Goal: Task Accomplishment & Management: Manage account settings

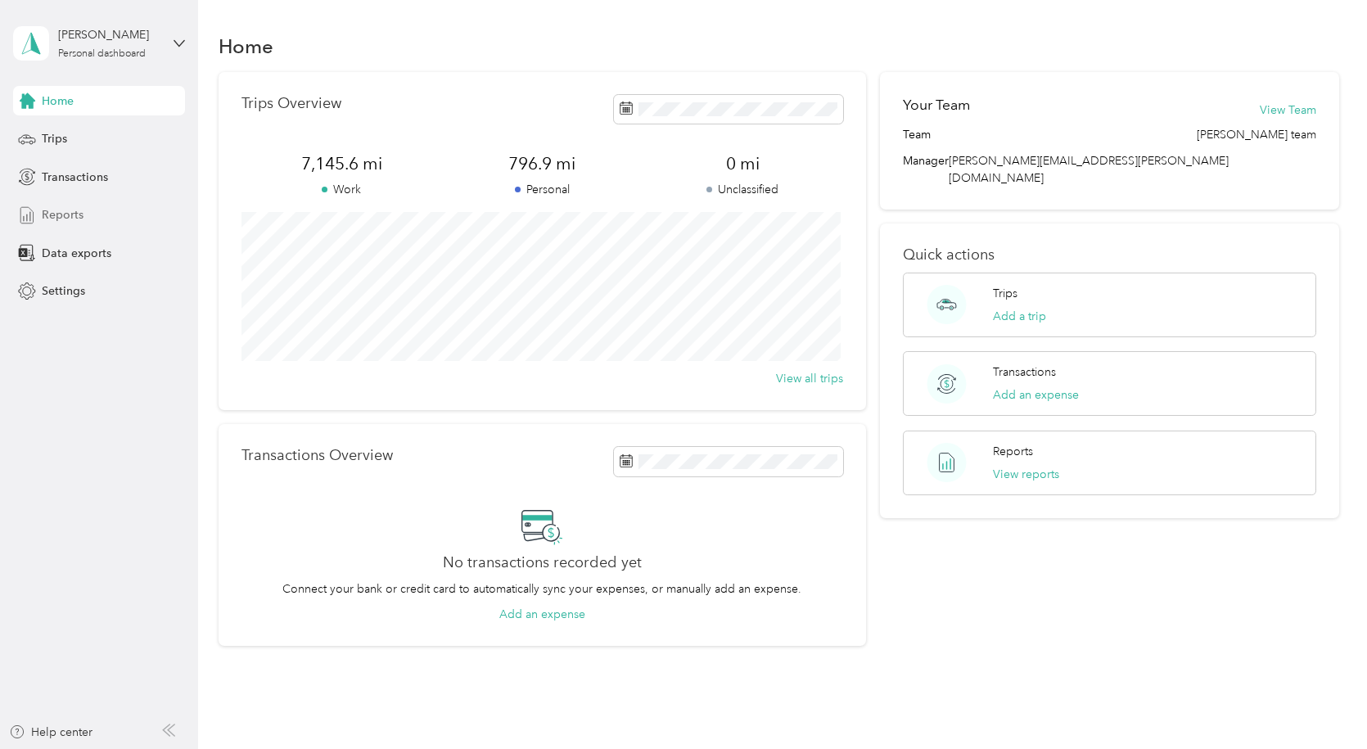
click at [57, 214] on span "Reports" at bounding box center [63, 214] width 42 height 17
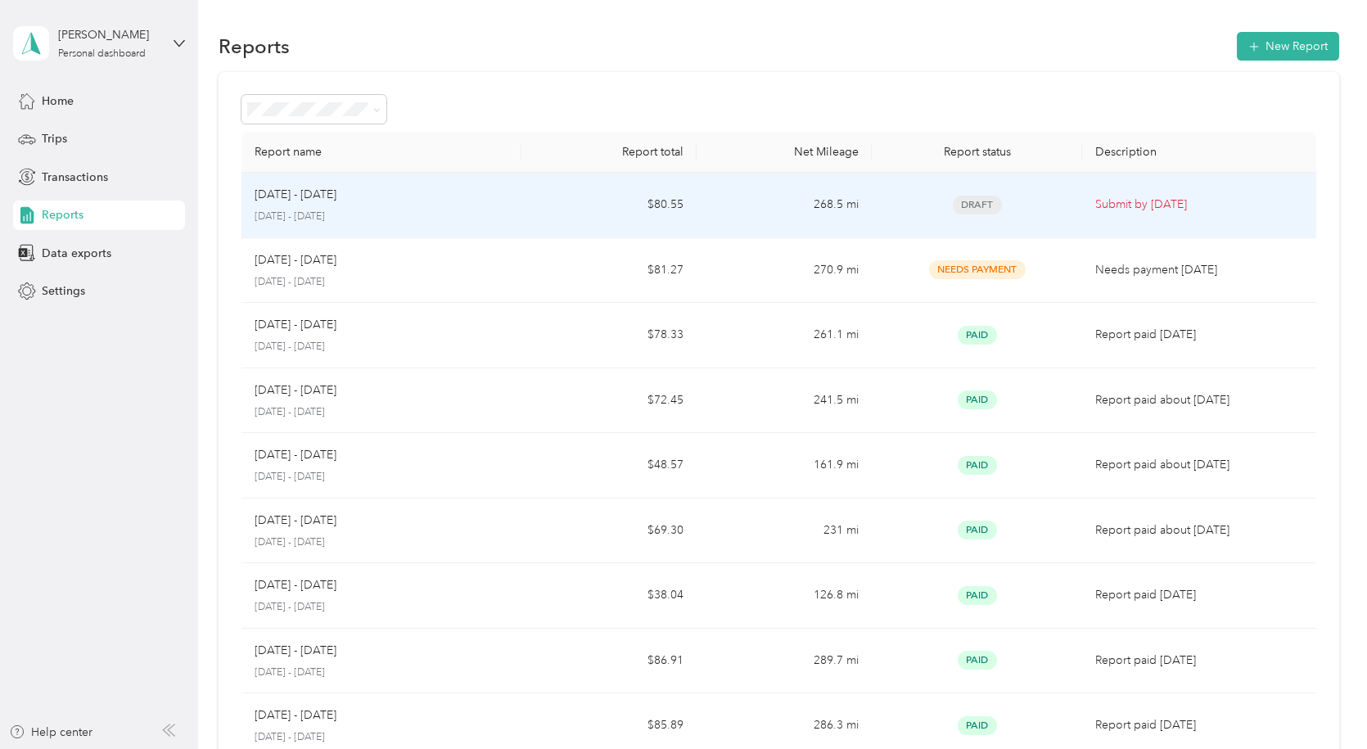
click at [1171, 202] on p "Submit by [DATE]" at bounding box center [1198, 205] width 207 height 18
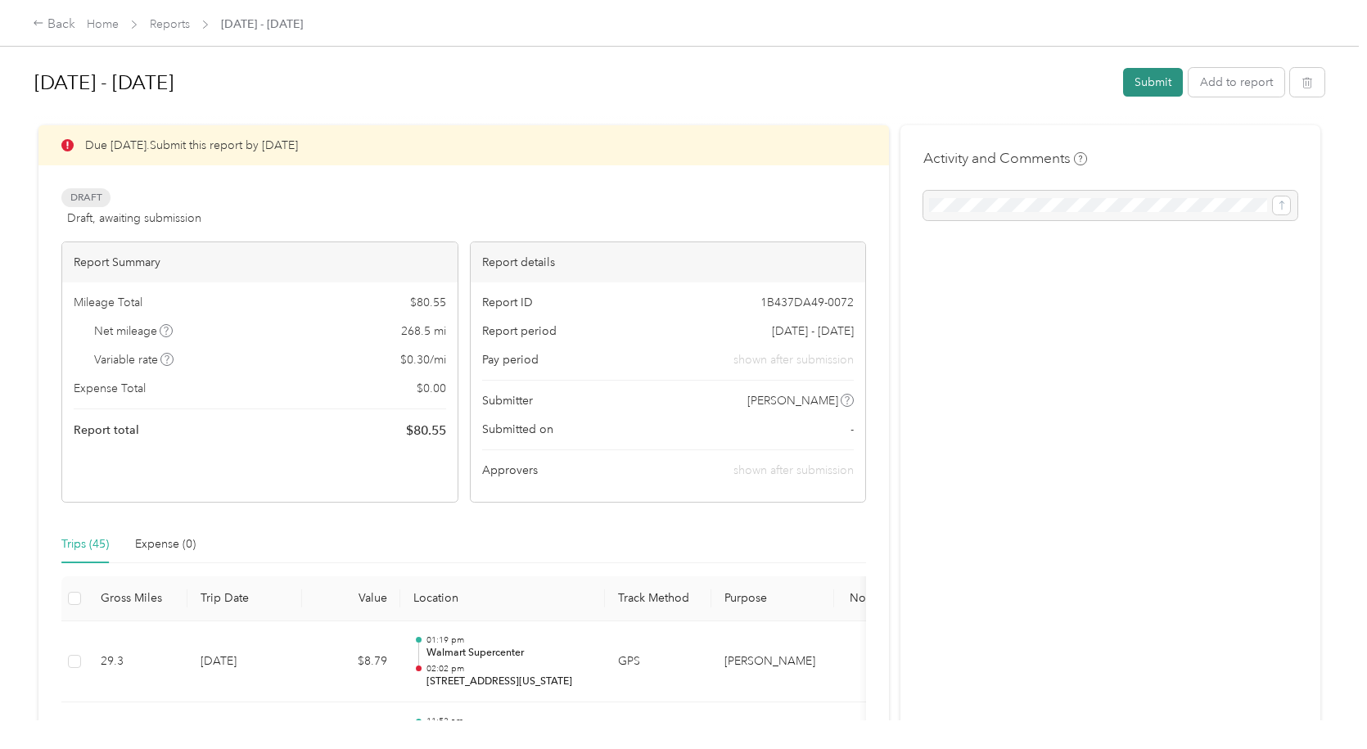
click at [1146, 82] on button "Submit" at bounding box center [1153, 82] width 60 height 29
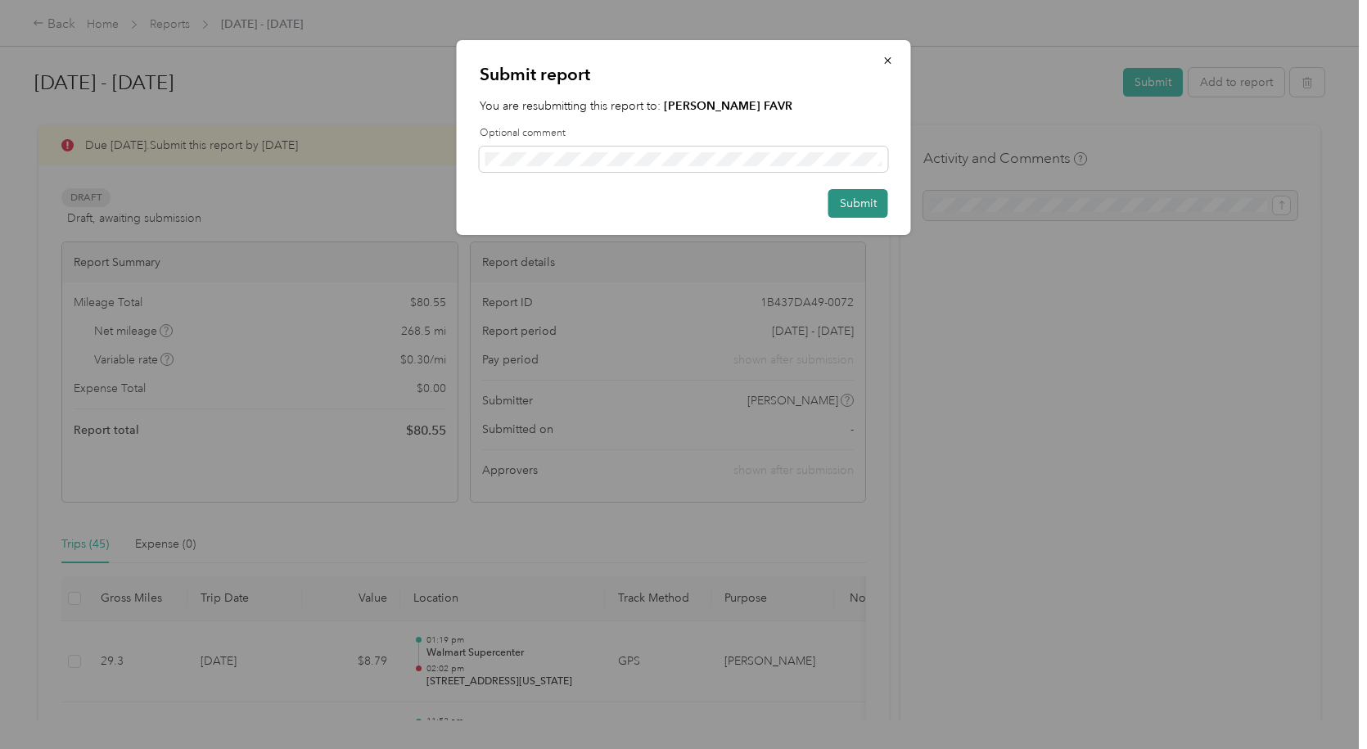
click at [859, 205] on button "Submit" at bounding box center [858, 203] width 60 height 29
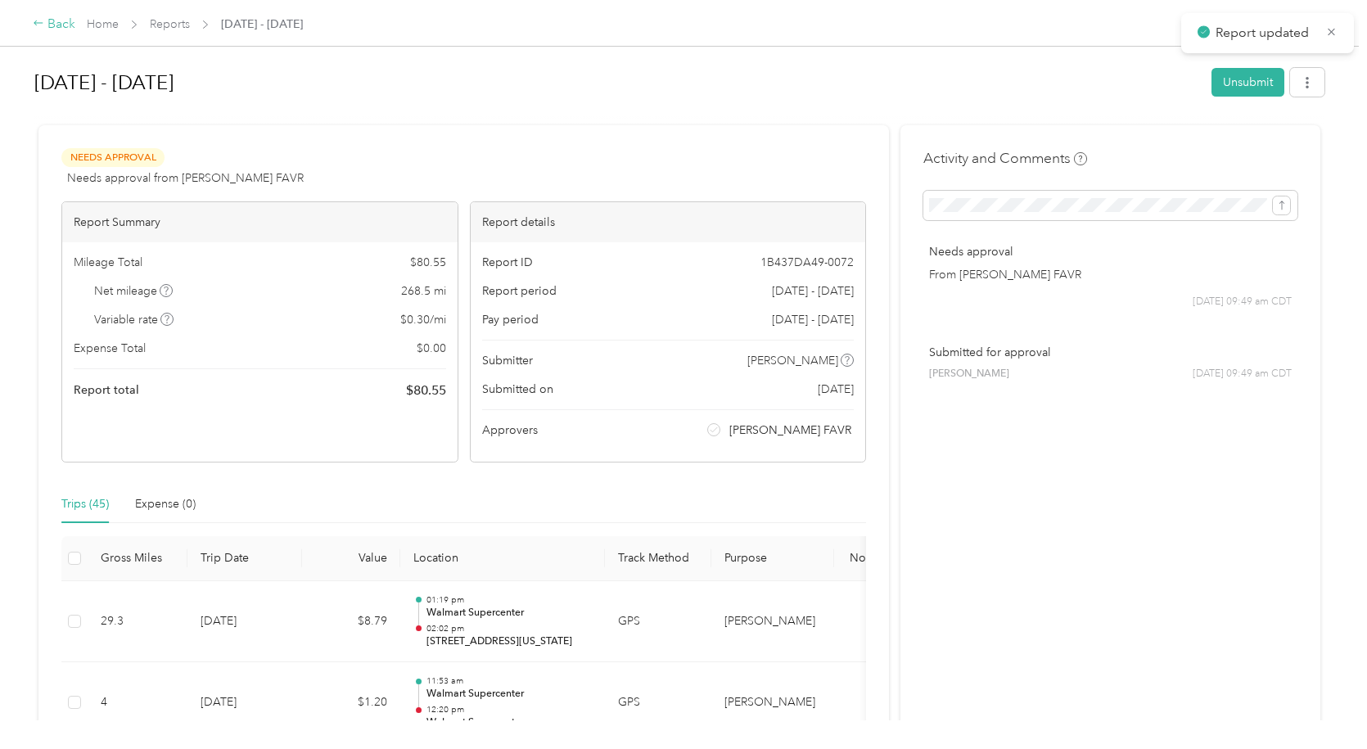
click at [45, 21] on div "Back" at bounding box center [54, 25] width 43 height 20
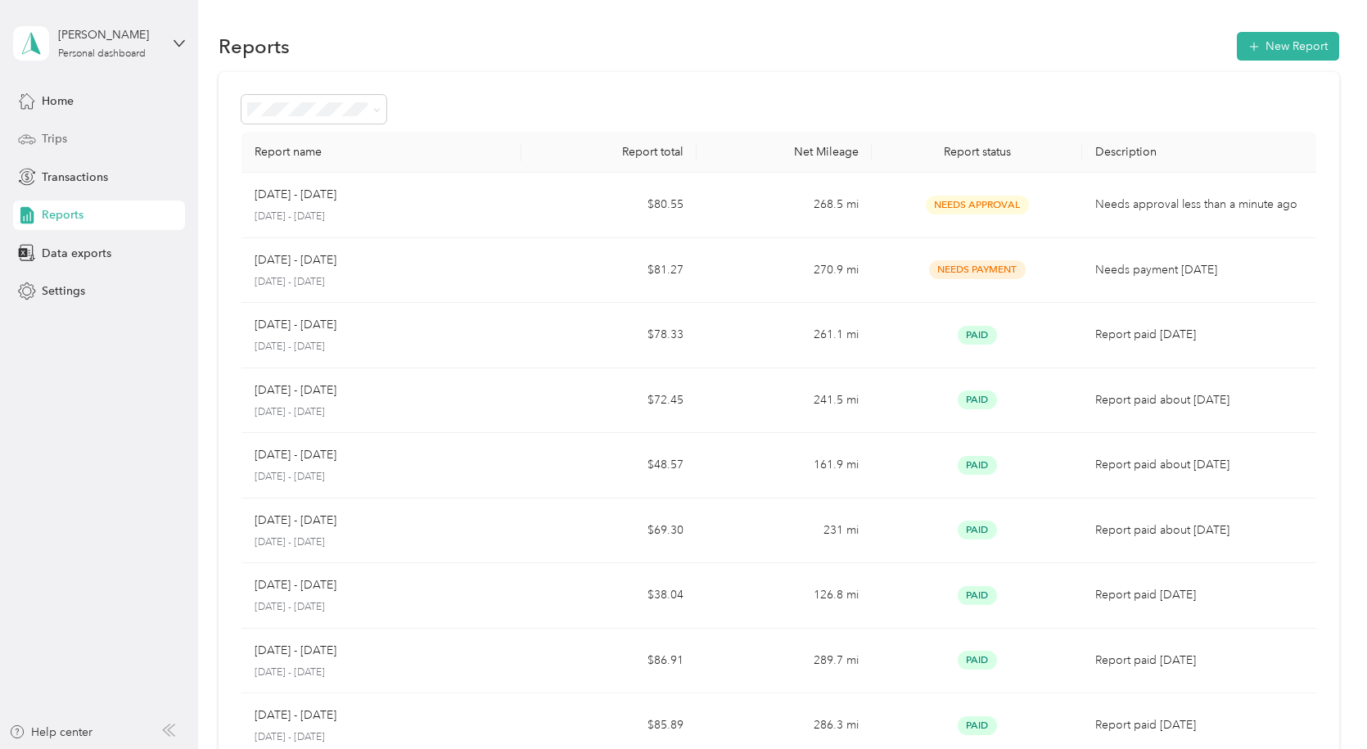
click at [54, 145] on span "Trips" at bounding box center [54, 138] width 25 height 17
